Goal: Task Accomplishment & Management: Manage account settings

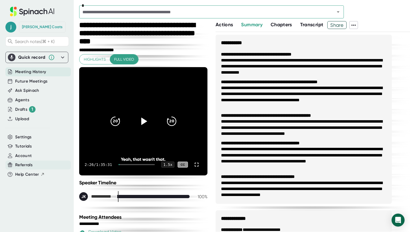
click at [25, 164] on span "Referrals" at bounding box center [23, 165] width 17 height 6
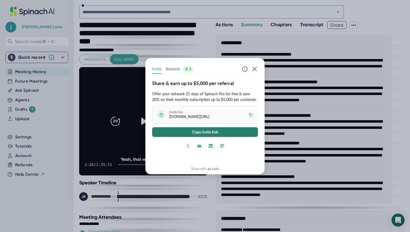
click at [203, 133] on button "Copy invite link" at bounding box center [205, 132] width 106 height 10
click at [255, 68] on icon "button" at bounding box center [254, 69] width 7 height 7
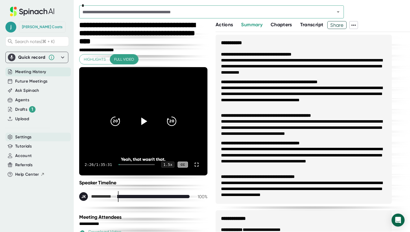
click at [20, 137] on span "Settings" at bounding box center [23, 137] width 17 height 6
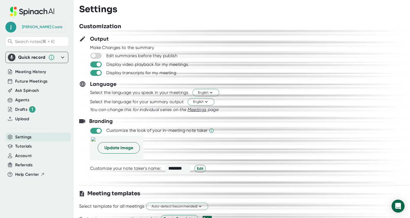
click at [61, 56] on icon at bounding box center [62, 57] width 7 height 7
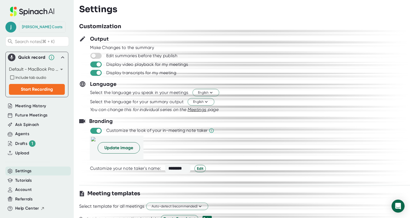
click at [63, 56] on icon at bounding box center [62, 57] width 7 height 7
